Goal: Use online tool/utility

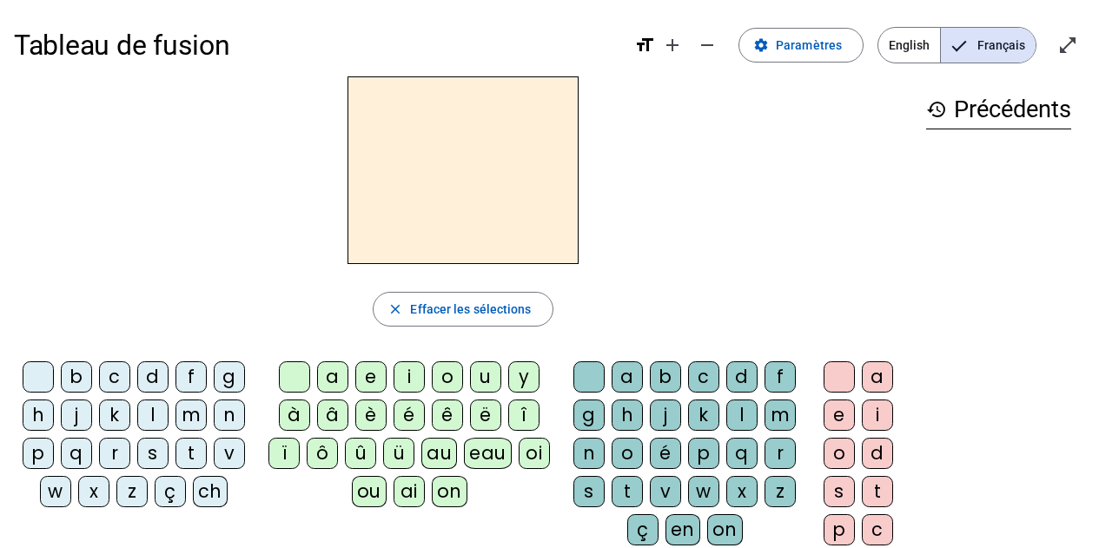
drag, startPoint x: 1061, startPoint y: 50, endPoint x: 1061, endPoint y: 155, distance: 105.1
click at [1061, 50] on mat-icon "open_in_full" at bounding box center [1068, 45] width 21 height 21
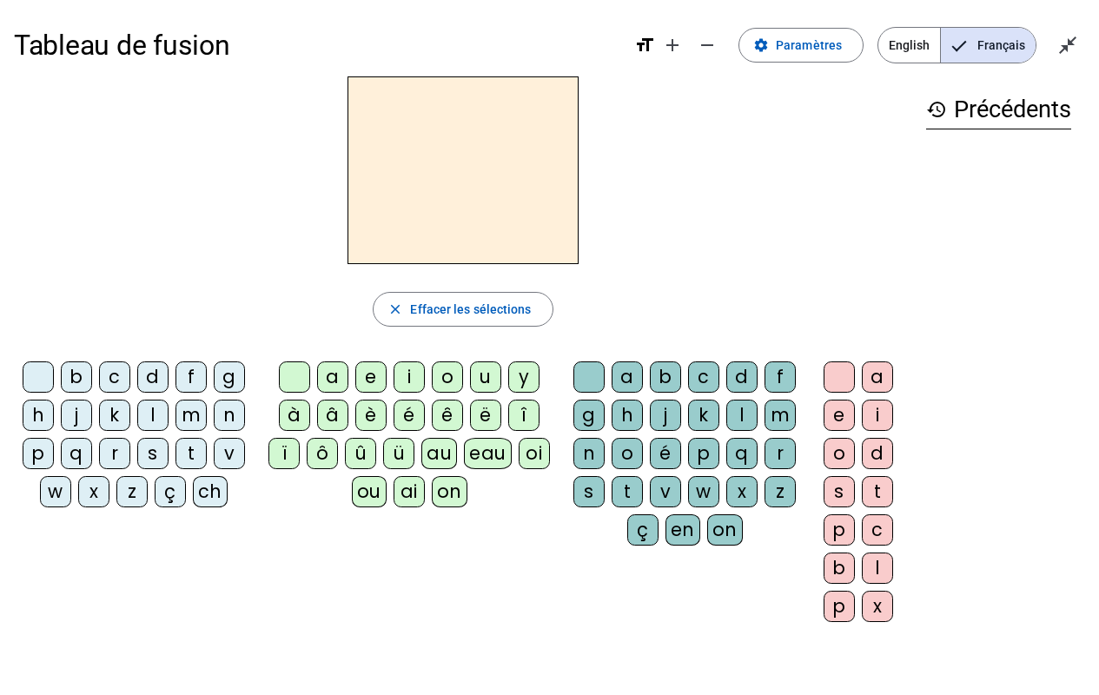
click at [46, 468] on div "p" at bounding box center [38, 453] width 31 height 31
click at [487, 450] on div "eau" at bounding box center [488, 453] width 48 height 31
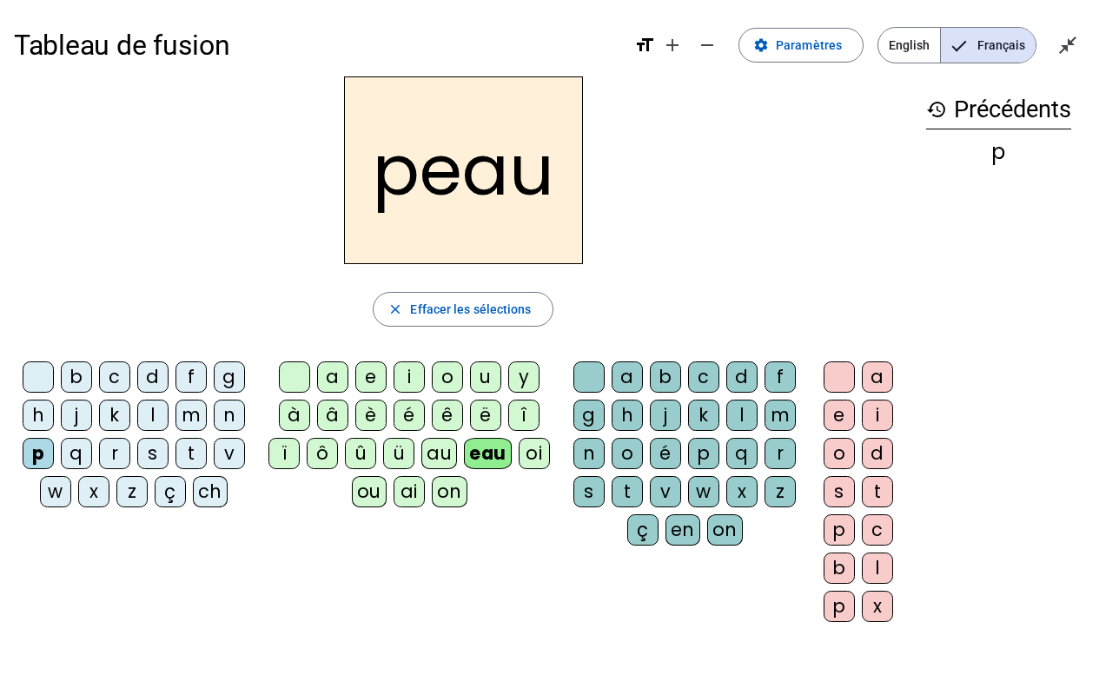
click at [83, 381] on div "b" at bounding box center [76, 376] width 31 height 31
click at [164, 450] on div "s" at bounding box center [152, 453] width 31 height 31
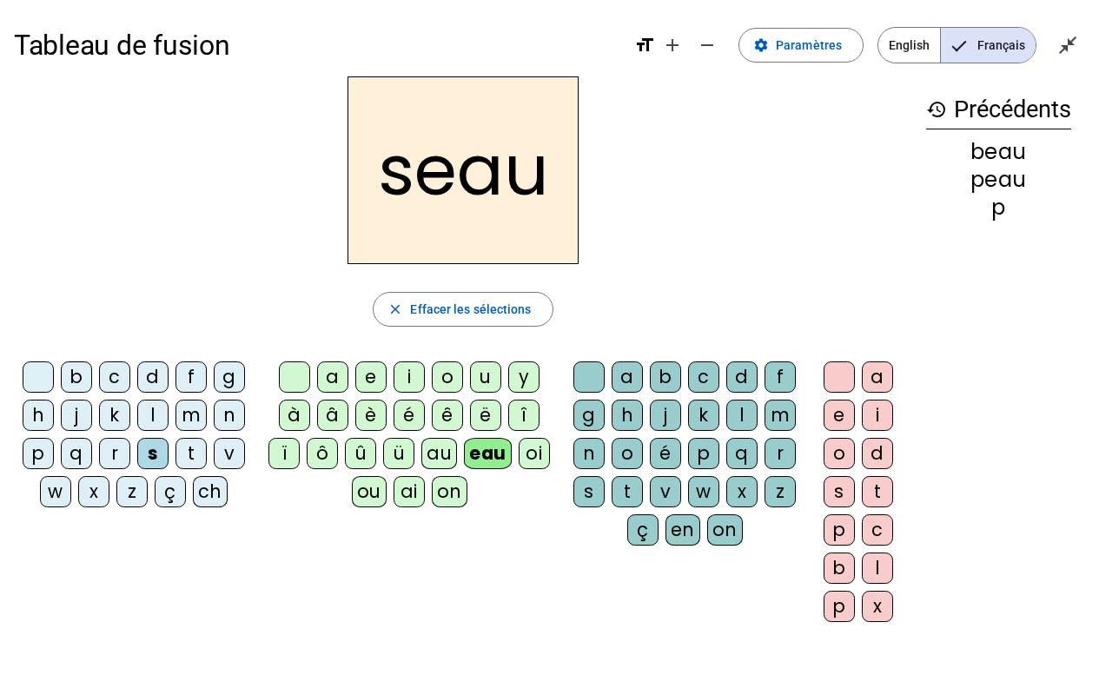
click at [230, 455] on div "v" at bounding box center [229, 453] width 31 height 31
click at [495, 463] on div "eau" at bounding box center [488, 453] width 48 height 31
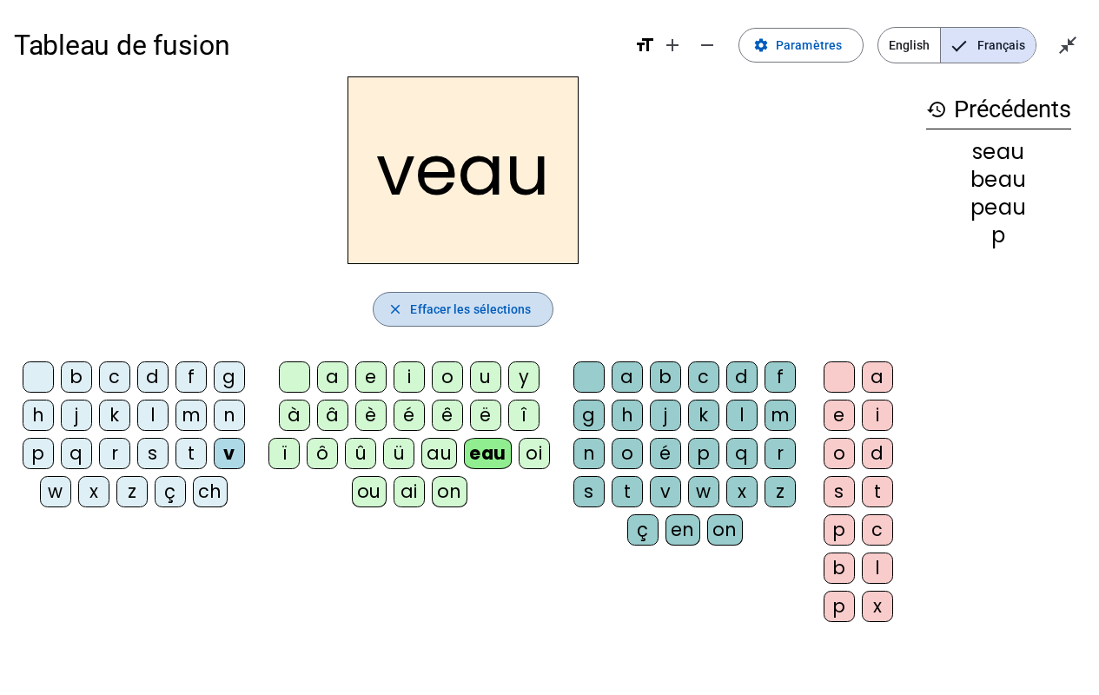
click at [406, 319] on span "button" at bounding box center [463, 310] width 178 height 42
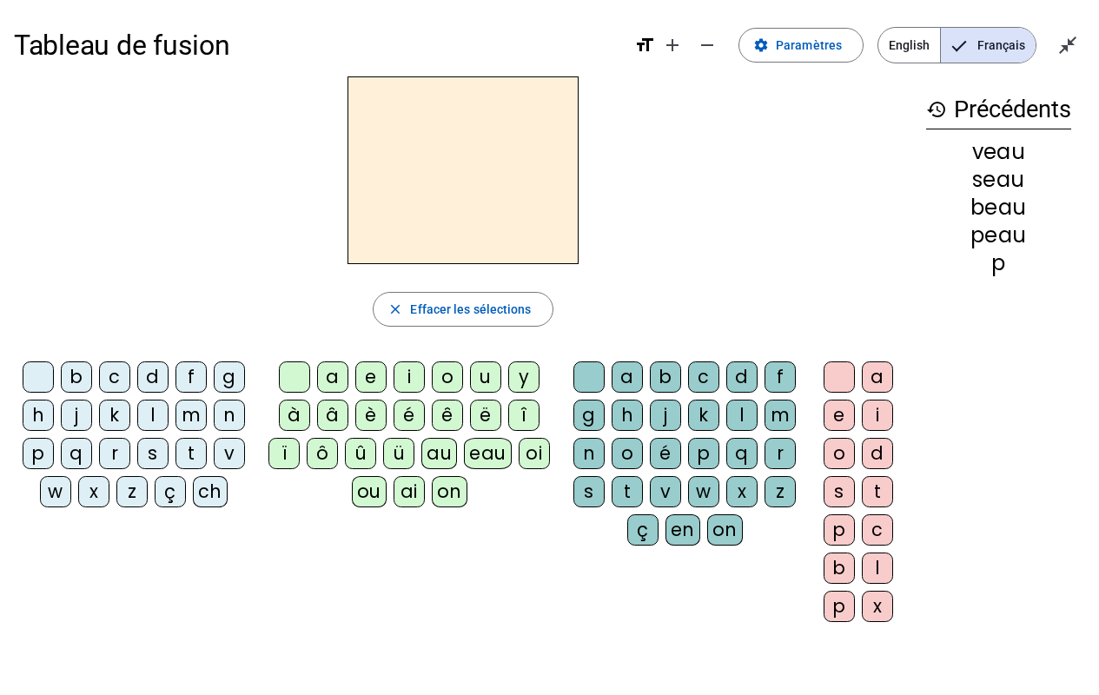
click at [474, 458] on div "eau" at bounding box center [488, 453] width 48 height 31
click at [448, 451] on div "au" at bounding box center [439, 453] width 36 height 31
click at [735, 494] on div "x" at bounding box center [741, 491] width 31 height 31
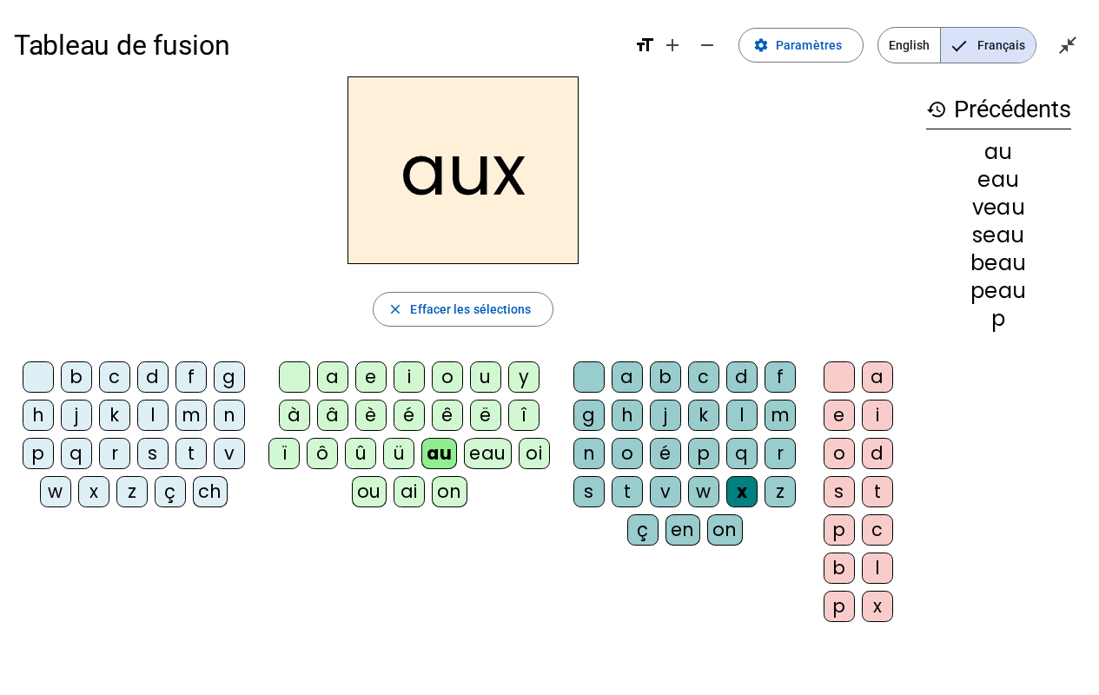
click at [186, 452] on div "t" at bounding box center [191, 453] width 31 height 31
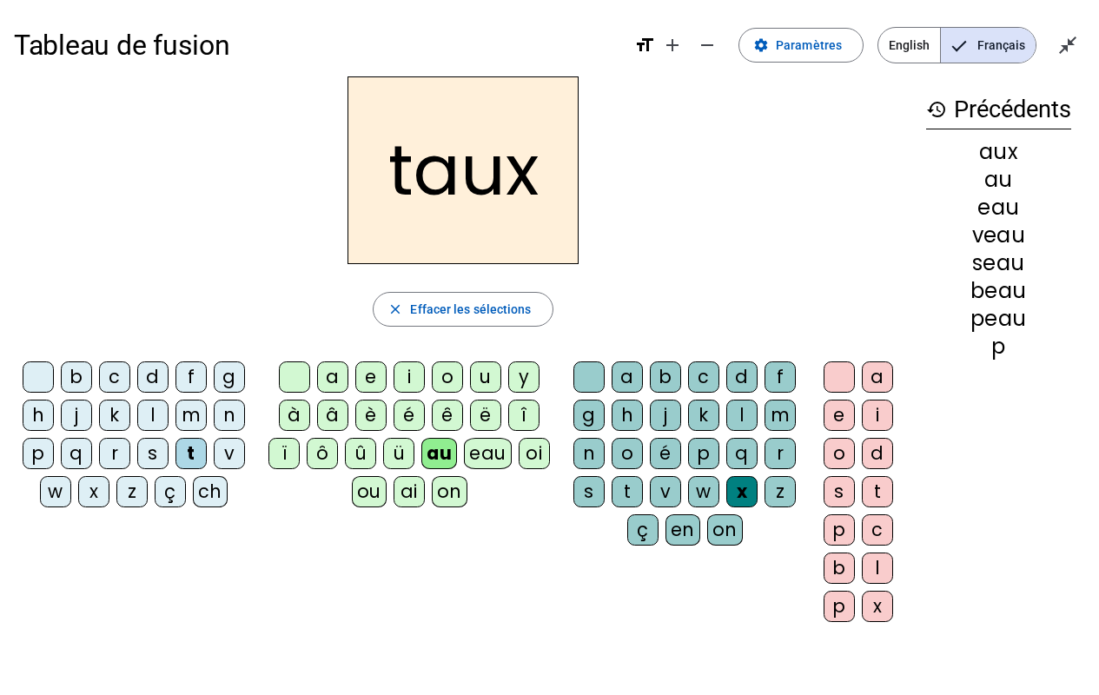
click at [192, 401] on div "m" at bounding box center [191, 415] width 31 height 31
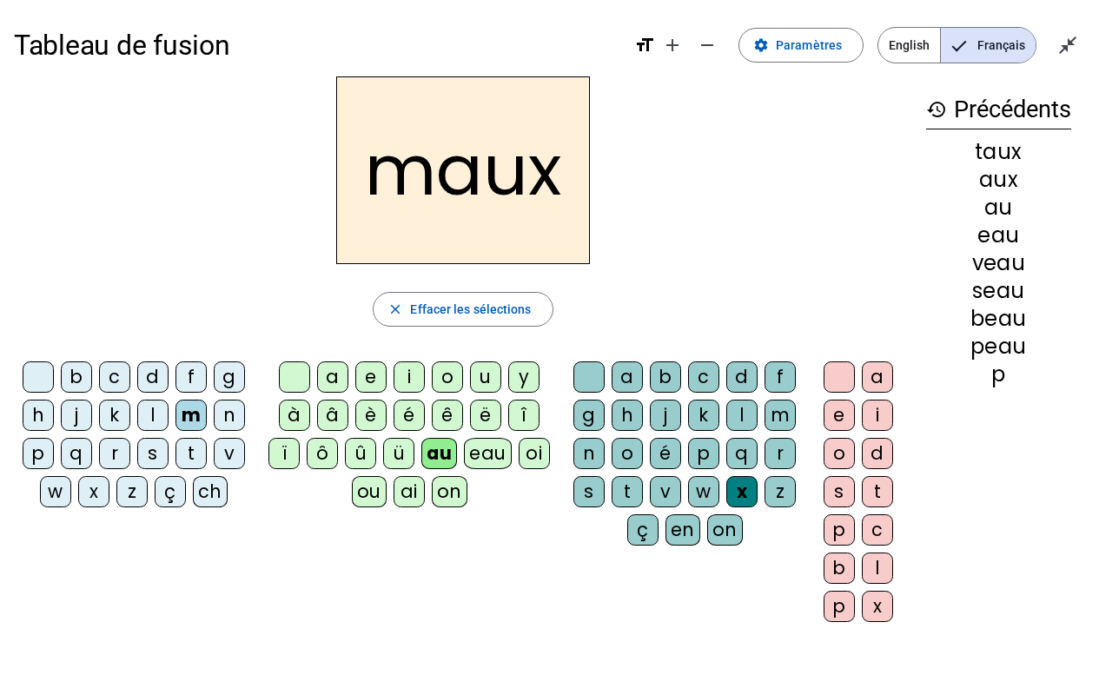
click at [184, 384] on div "f" at bounding box center [191, 376] width 31 height 31
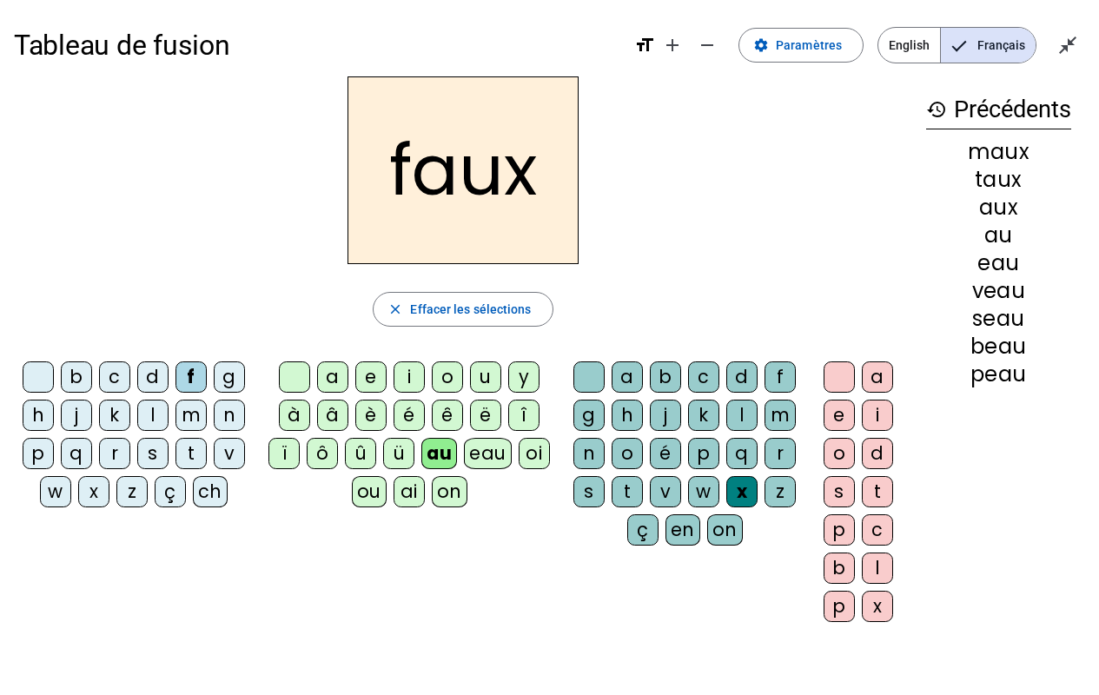
click at [638, 501] on div "t" at bounding box center [627, 491] width 31 height 31
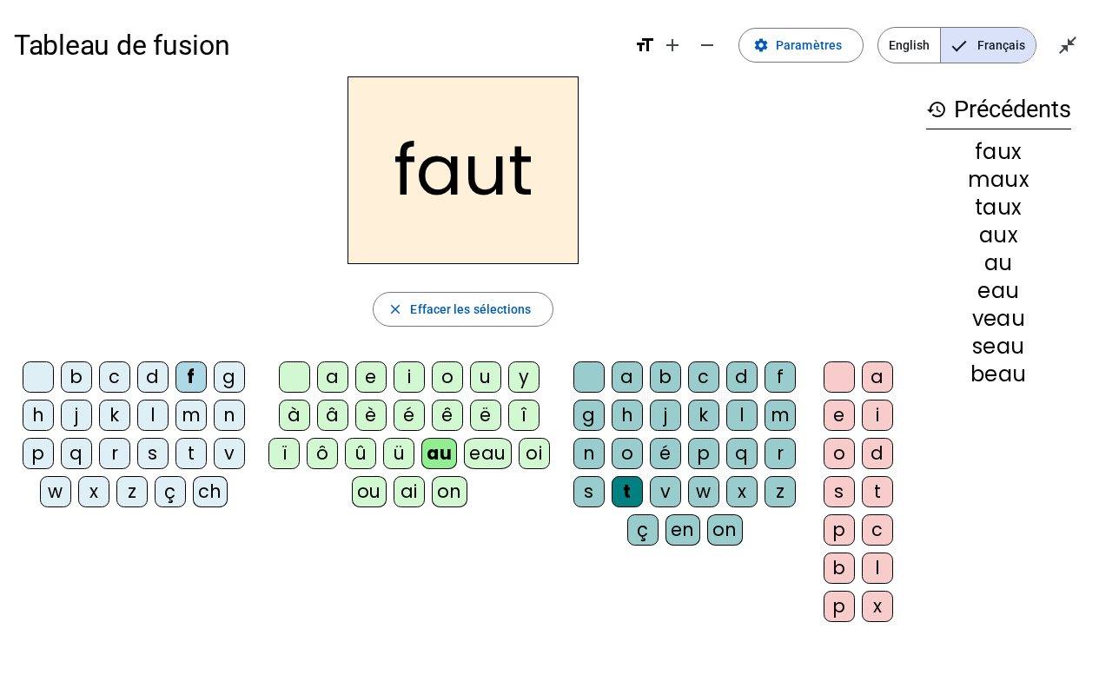
click at [42, 431] on letter-bubble "h" at bounding box center [42, 419] width 38 height 38
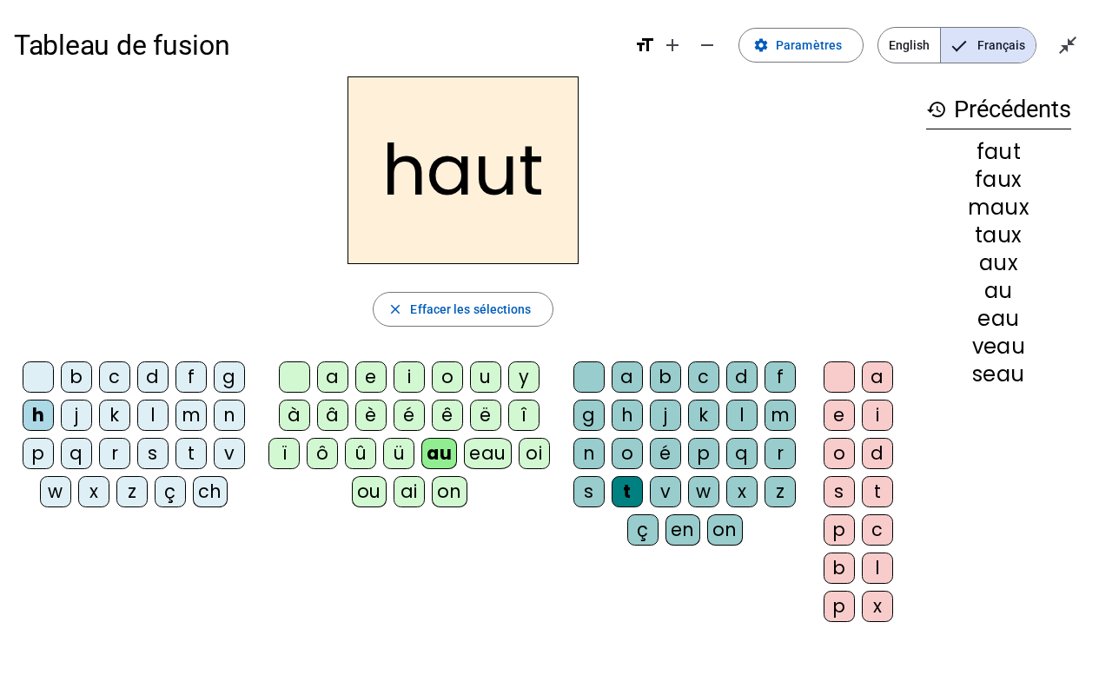
click at [242, 451] on div "v" at bounding box center [229, 453] width 31 height 31
